Goal: Task Accomplishment & Management: Complete application form

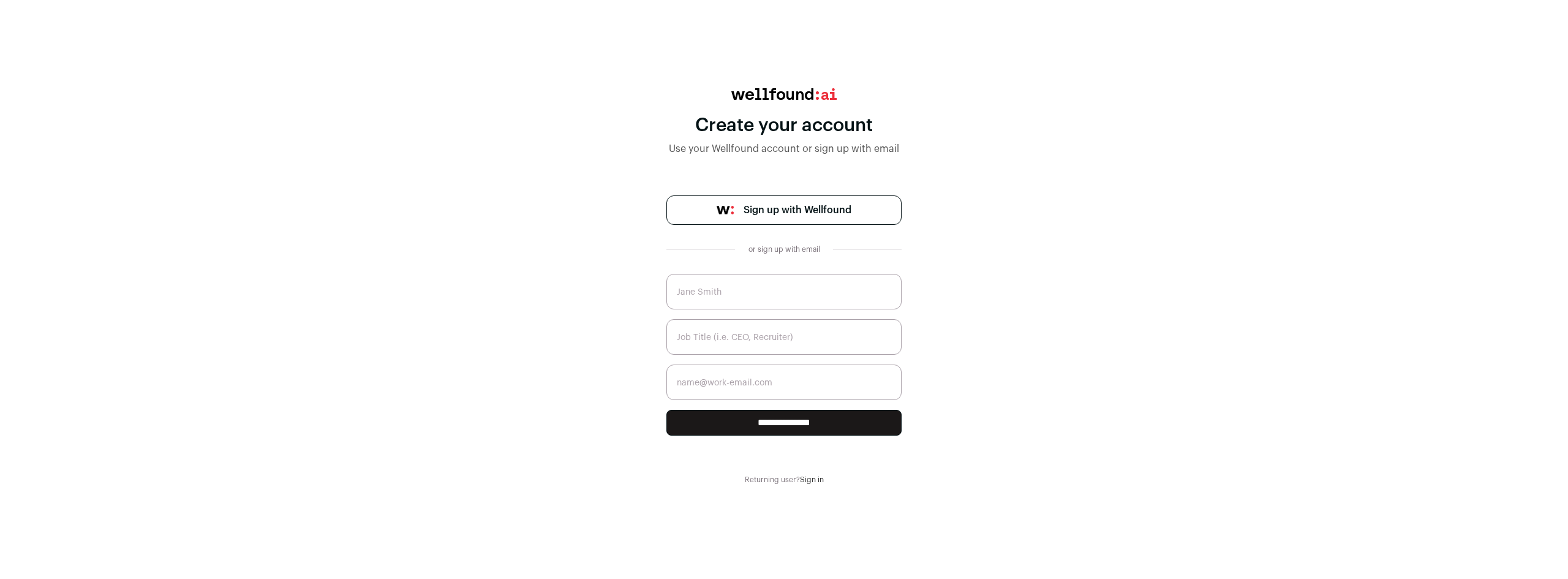
click at [714, 291] on input "text" at bounding box center [784, 291] width 235 height 36
type input "Thiego Moura"
type input "Backend Developer"
type input "thiegormoura@gmail.com"
click at [764, 424] on input "**********" at bounding box center [784, 423] width 235 height 26
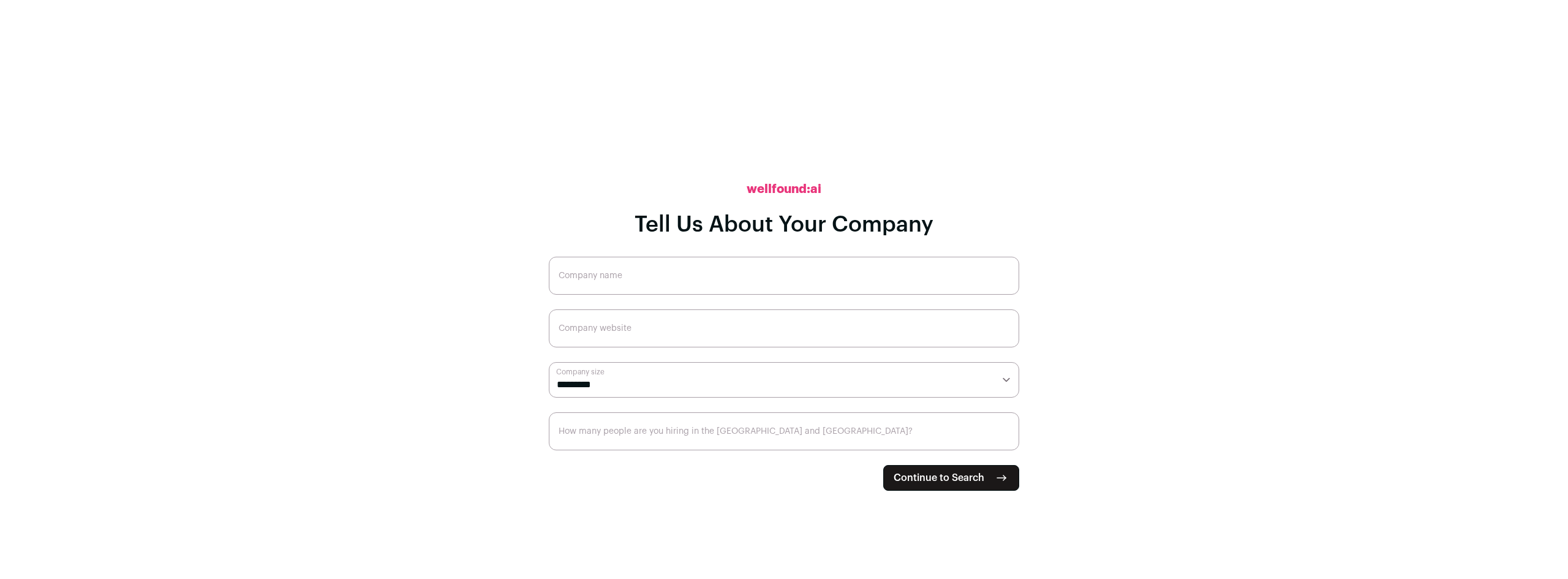
click at [624, 281] on input "Company name" at bounding box center [784, 276] width 471 height 38
